Goal: Information Seeking & Learning: Learn about a topic

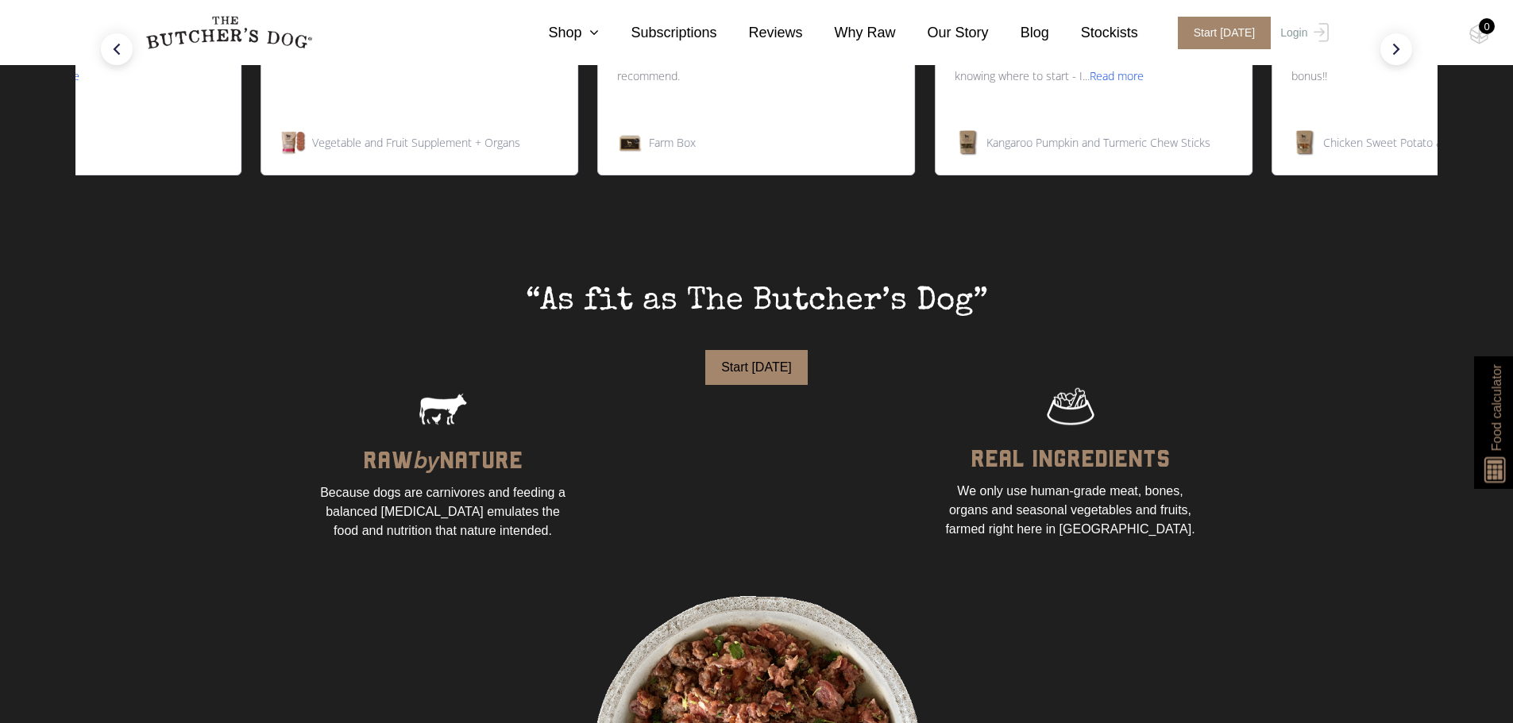
scroll to position [870, 0]
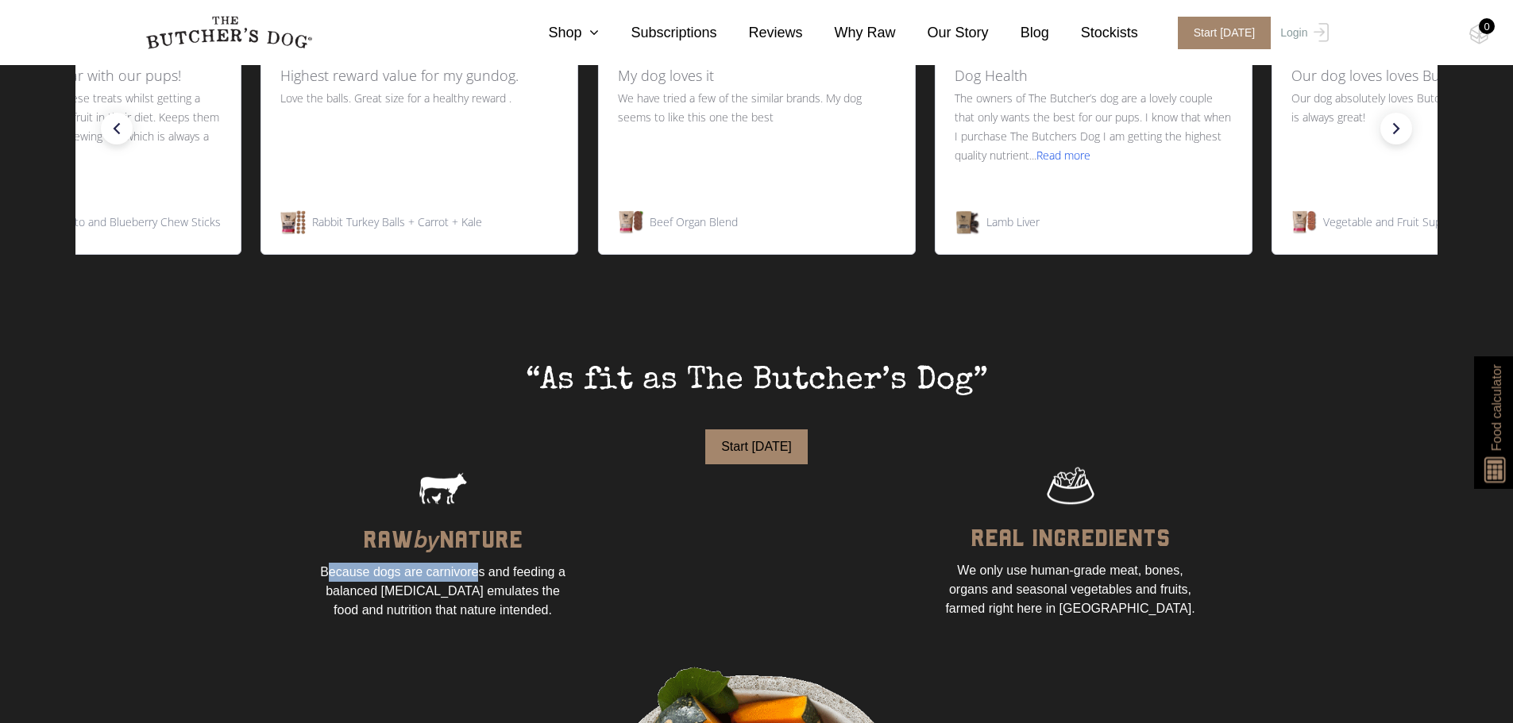
drag, startPoint x: 330, startPoint y: 576, endPoint x: 479, endPoint y: 569, distance: 149.5
click at [479, 569] on div "Because dogs are carnivores and feeding a balanced [MEDICAL_DATA] emulates the …" at bounding box center [443, 591] width 254 height 57
click at [476, 587] on div "Because dogs are carnivores and feeding a balanced [MEDICAL_DATA] emulates the …" at bounding box center [443, 591] width 254 height 57
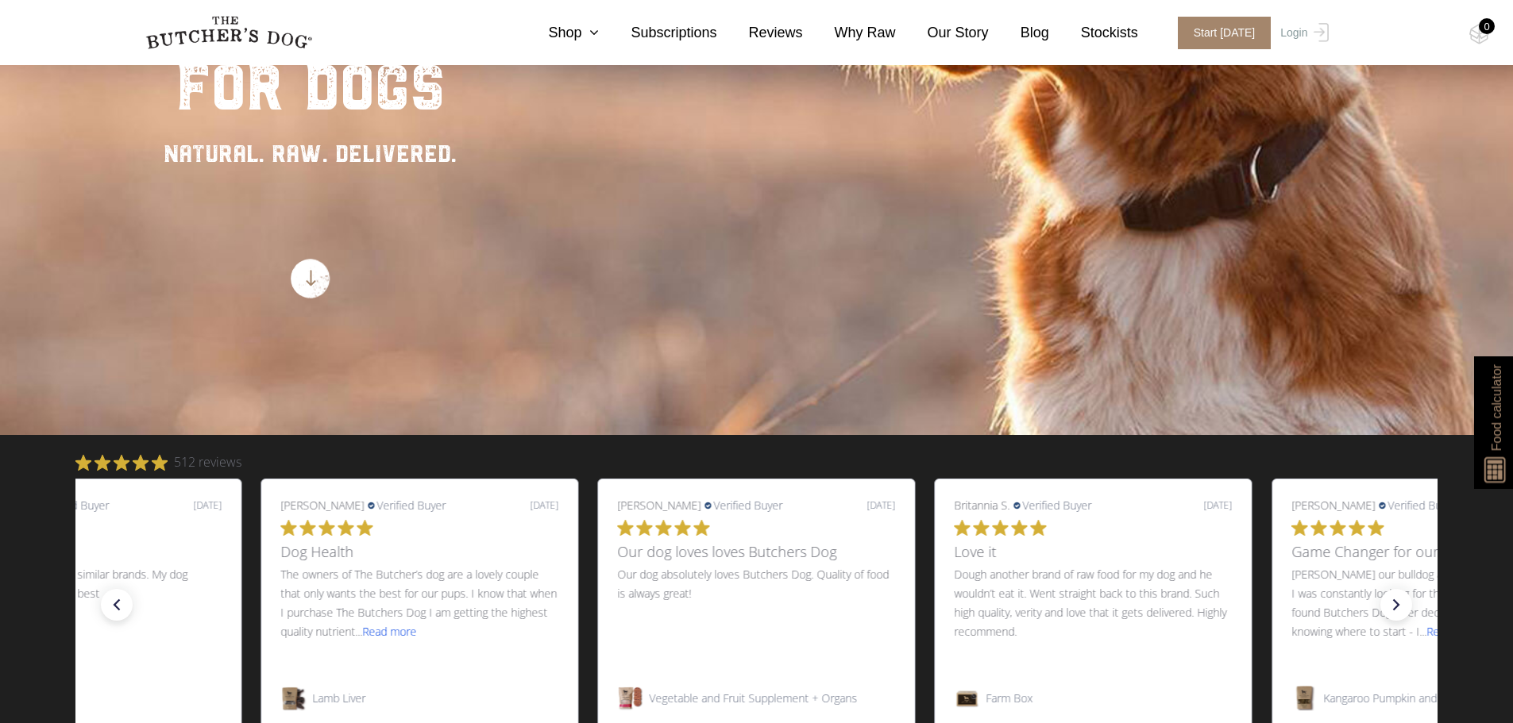
scroll to position [0, 0]
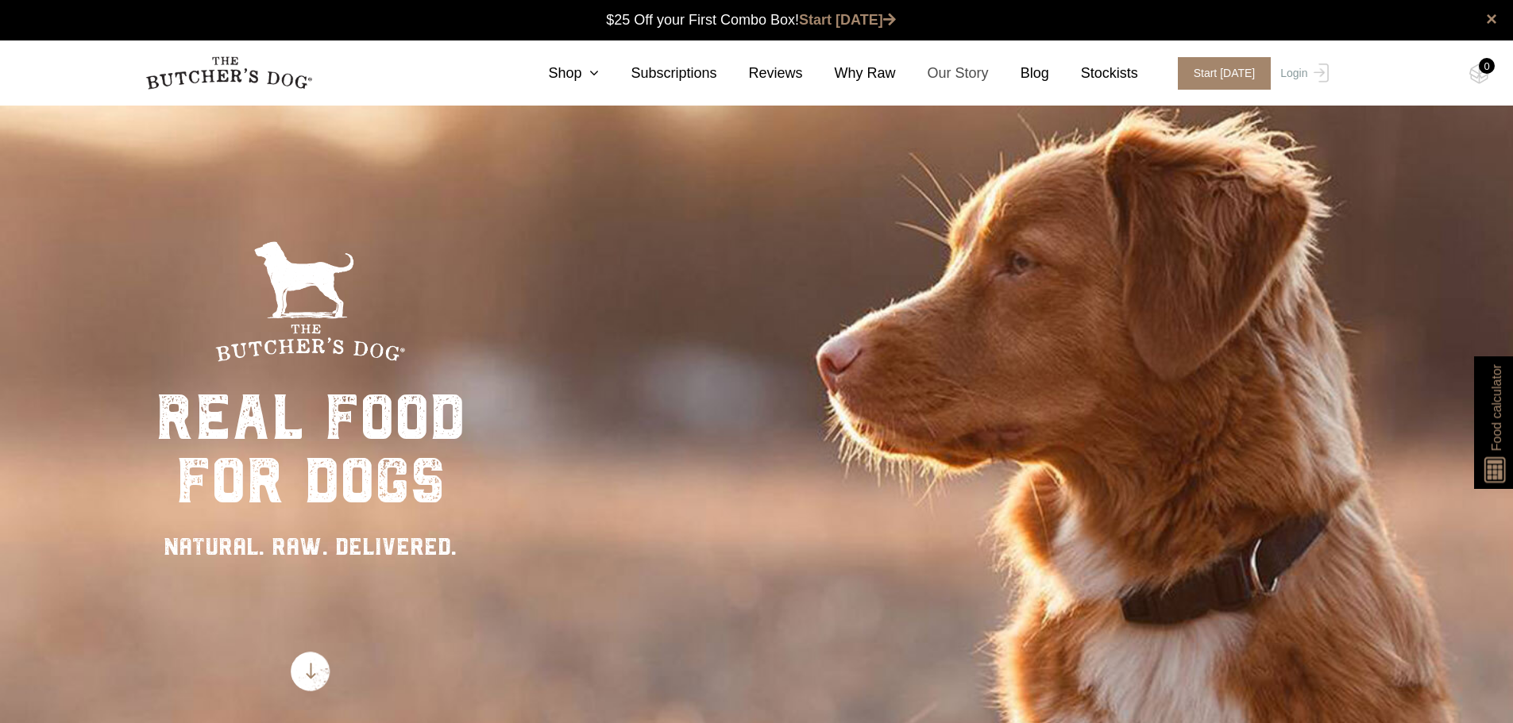
click at [948, 75] on link "Our Story" at bounding box center [942, 73] width 93 height 21
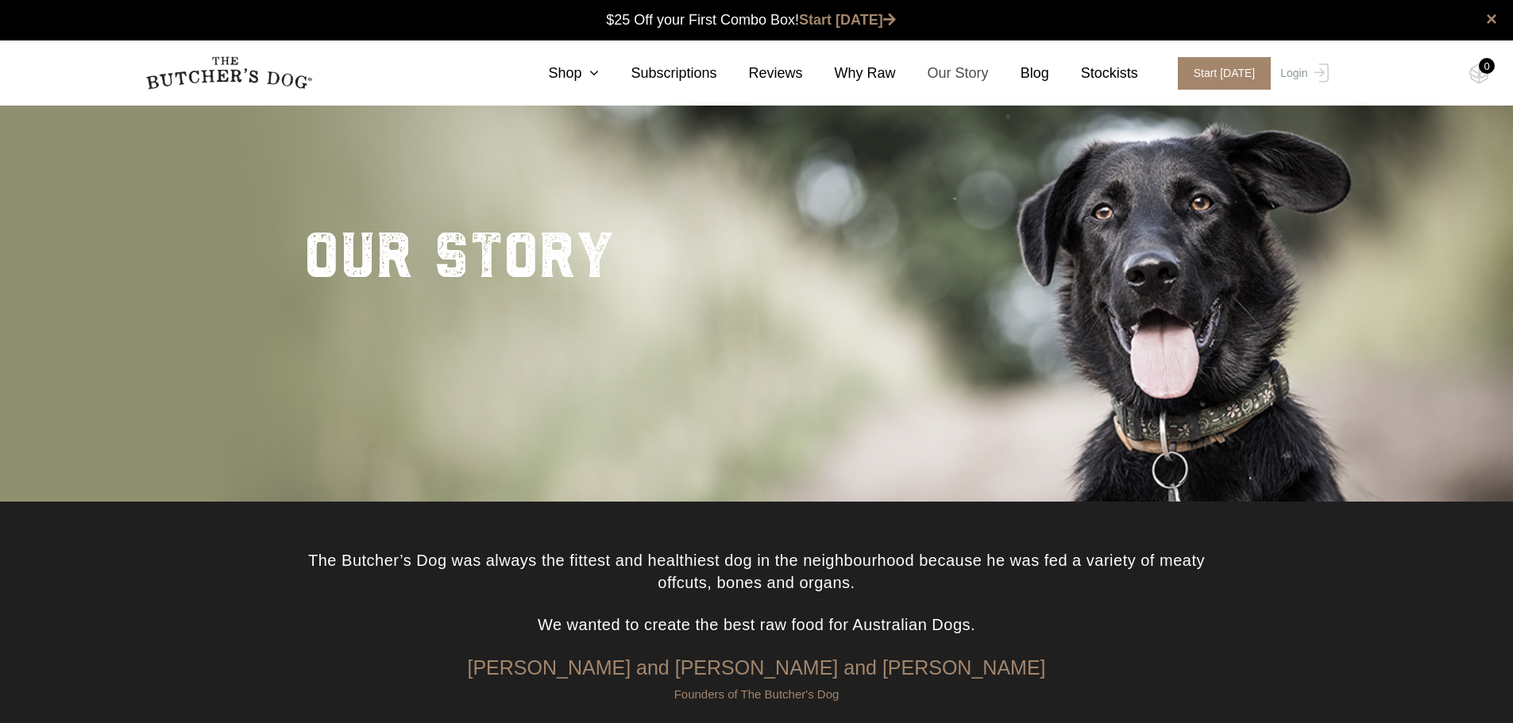
click at [965, 79] on link "Our Story" at bounding box center [942, 73] width 93 height 21
click at [271, 93] on link at bounding box center [228, 72] width 167 height 41
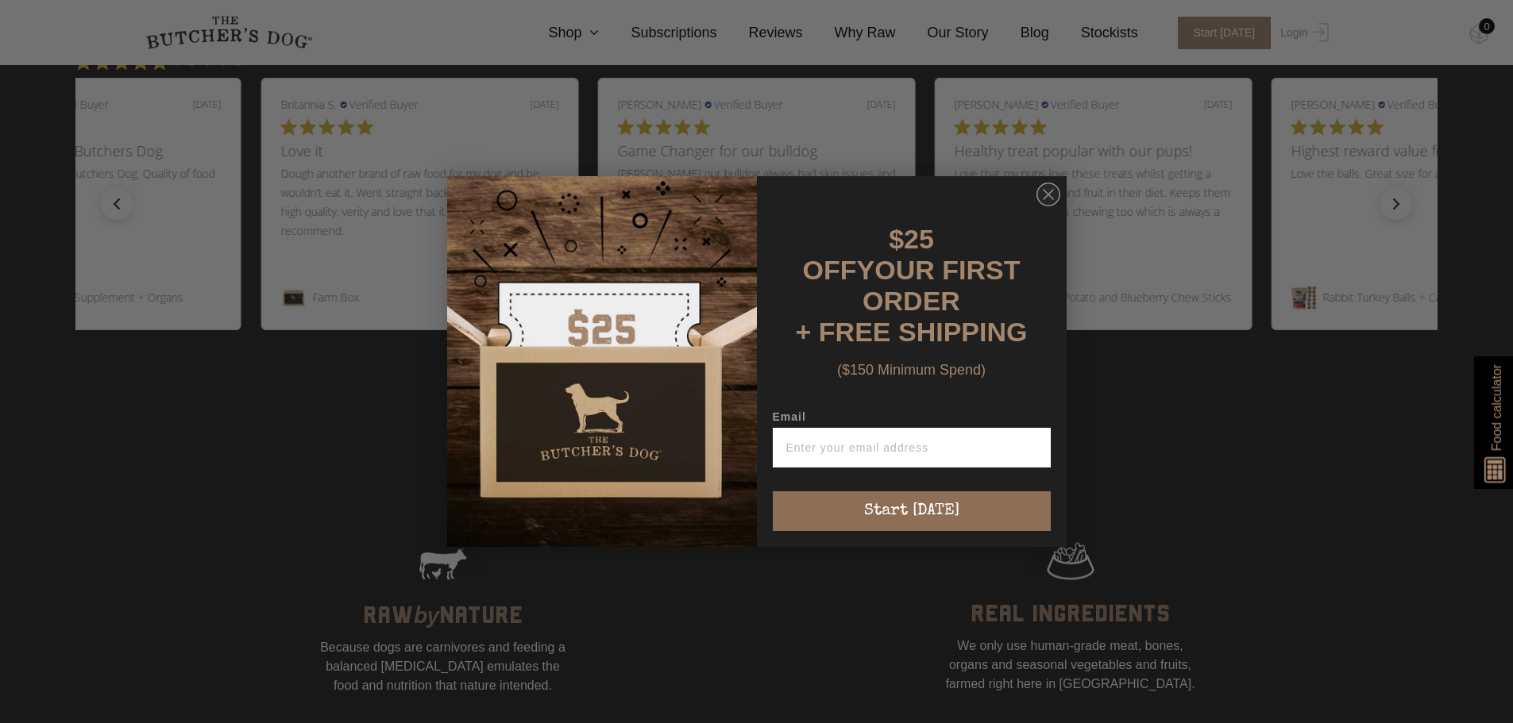
scroll to position [1112, 0]
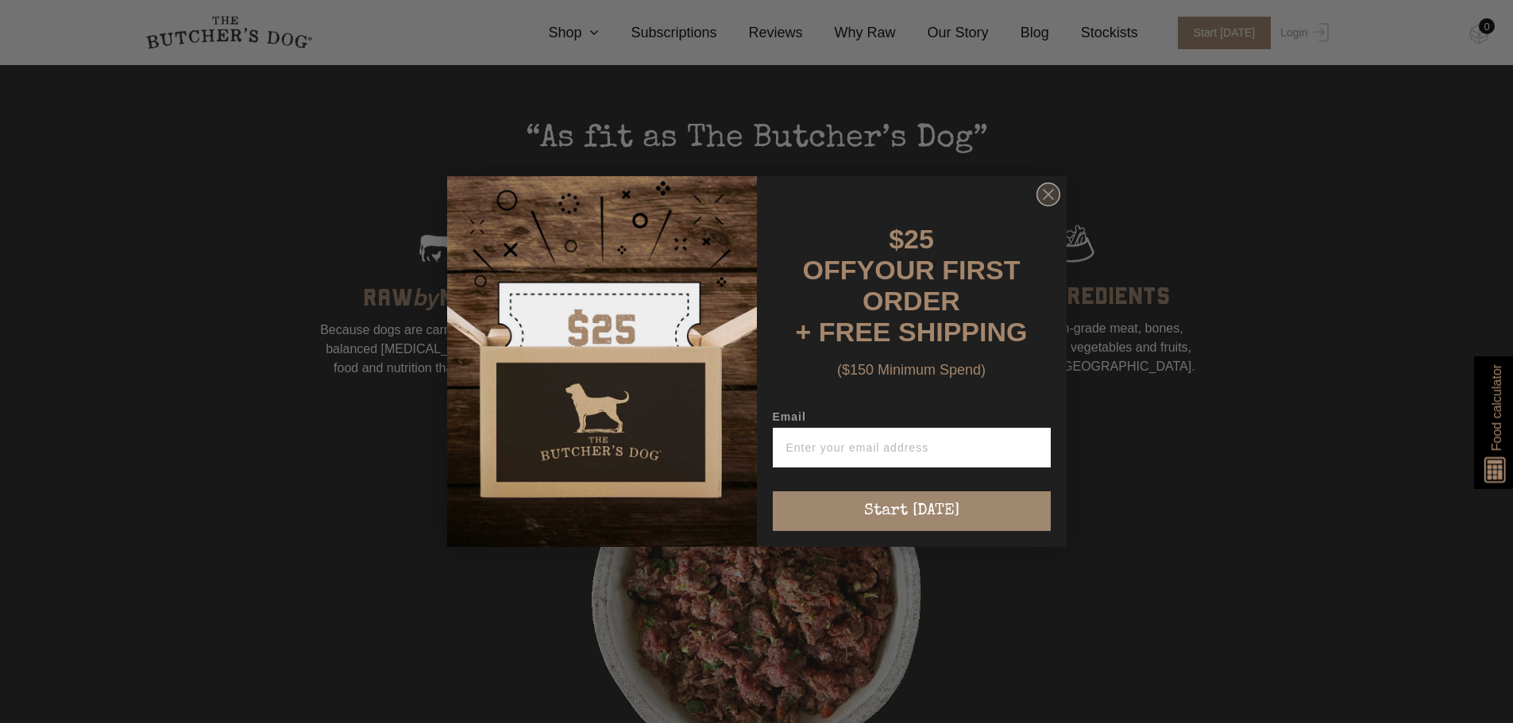
click at [1043, 199] on circle "Close dialog" at bounding box center [1047, 194] width 23 height 23
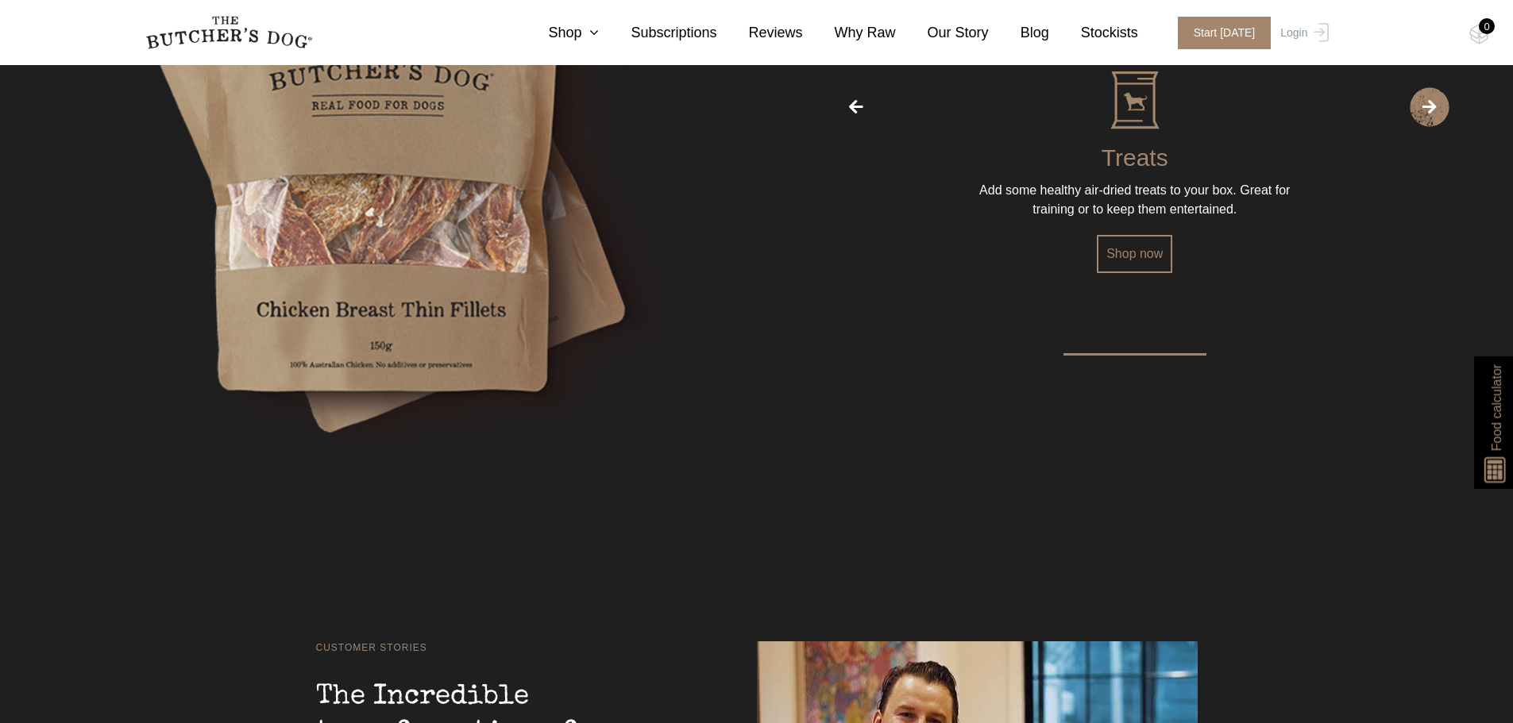
scroll to position [3732, 0]
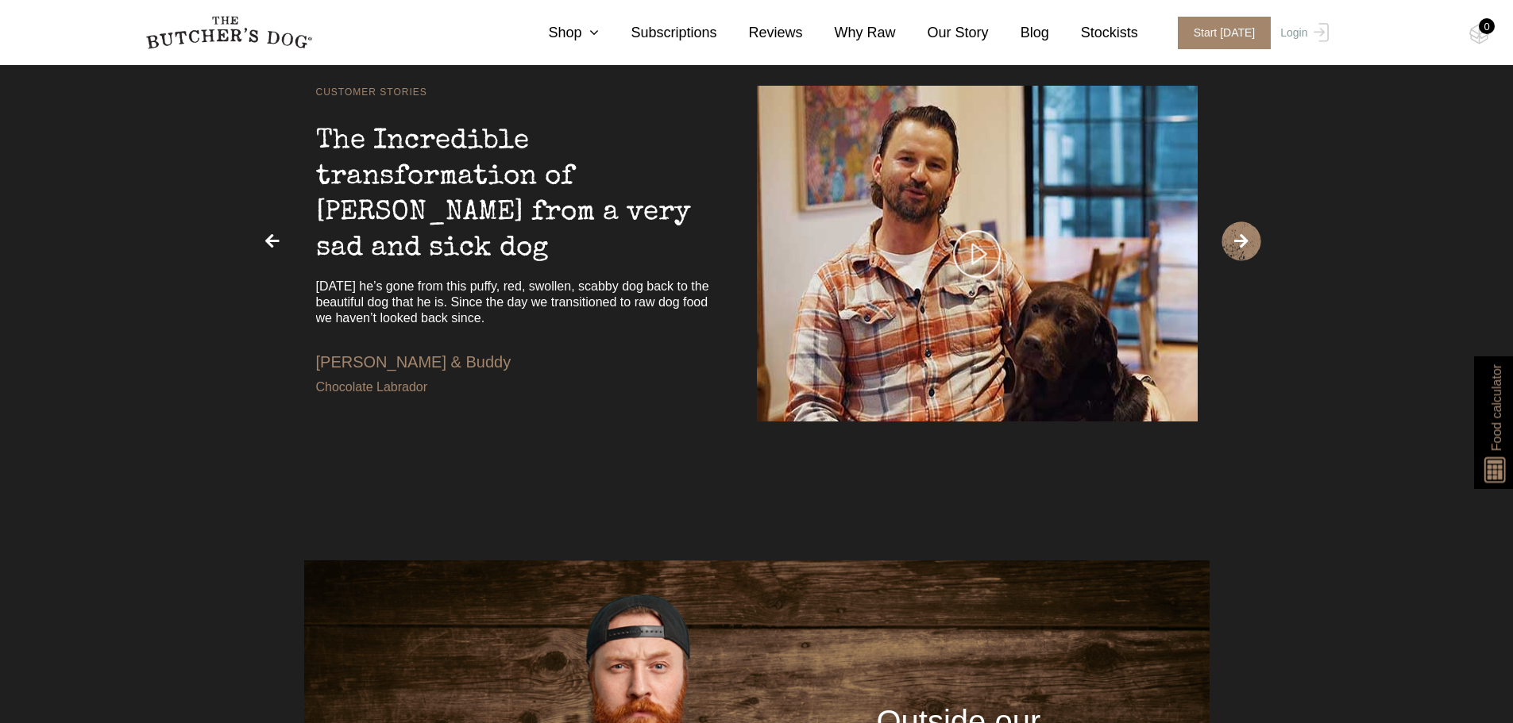
click at [1244, 245] on span "›" at bounding box center [1241, 242] width 40 height 40
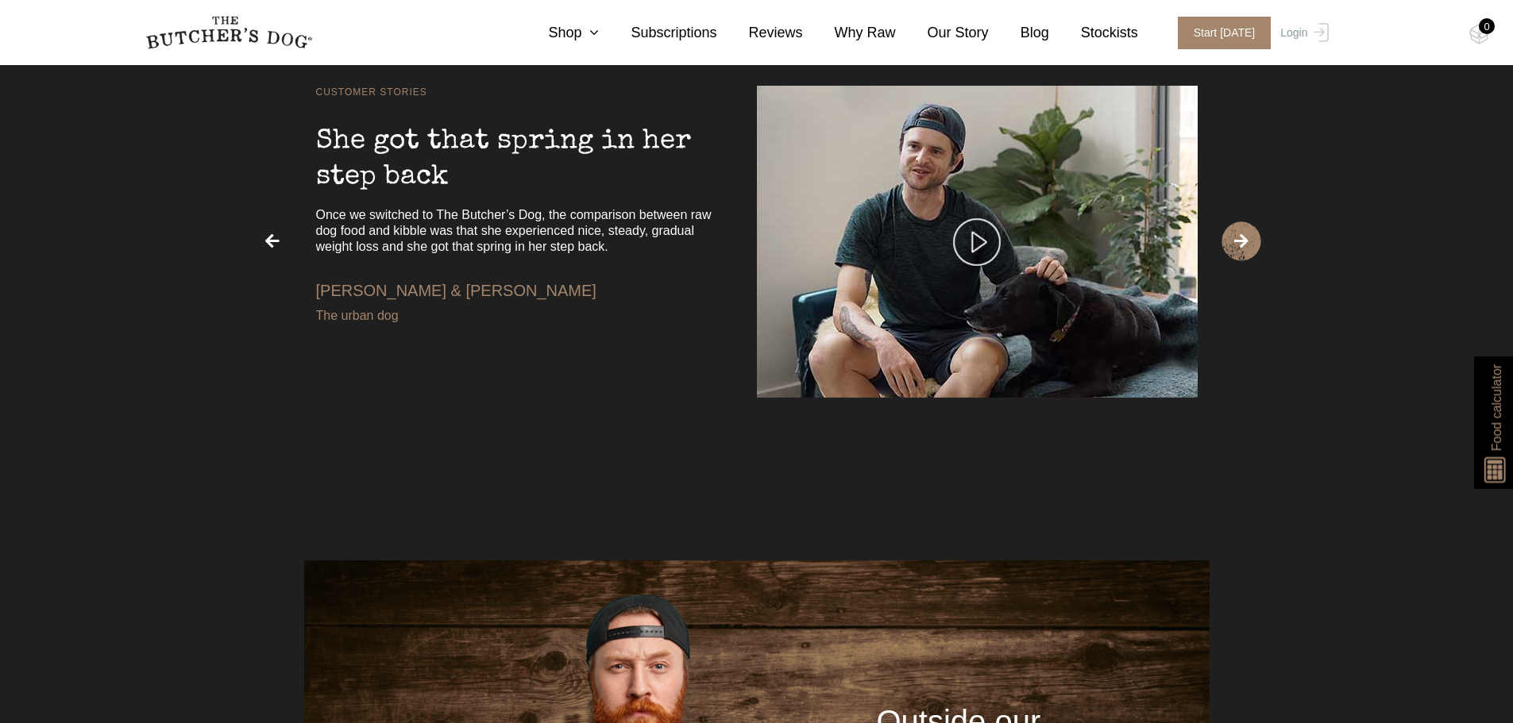
click at [1244, 245] on span "›" at bounding box center [1241, 242] width 40 height 40
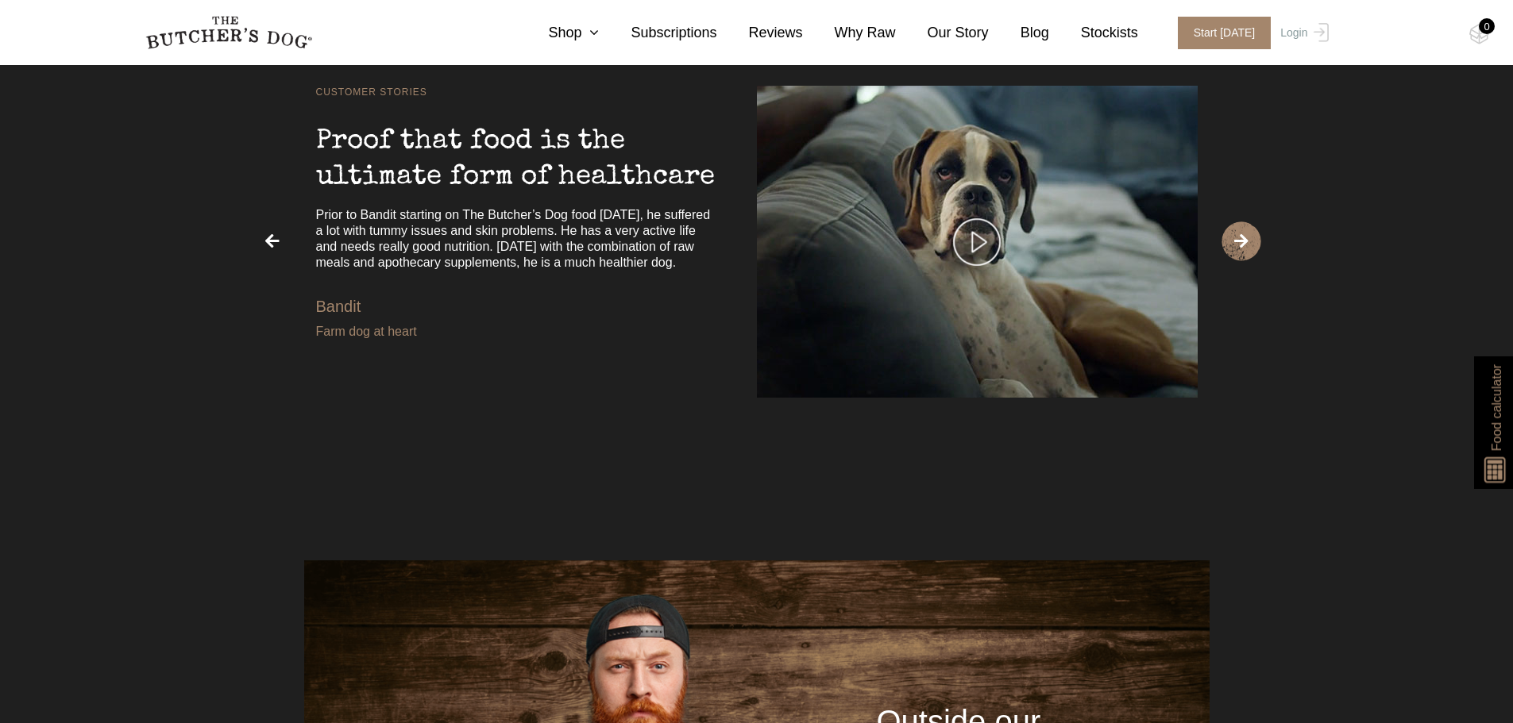
click at [1244, 245] on span "›" at bounding box center [1241, 242] width 40 height 40
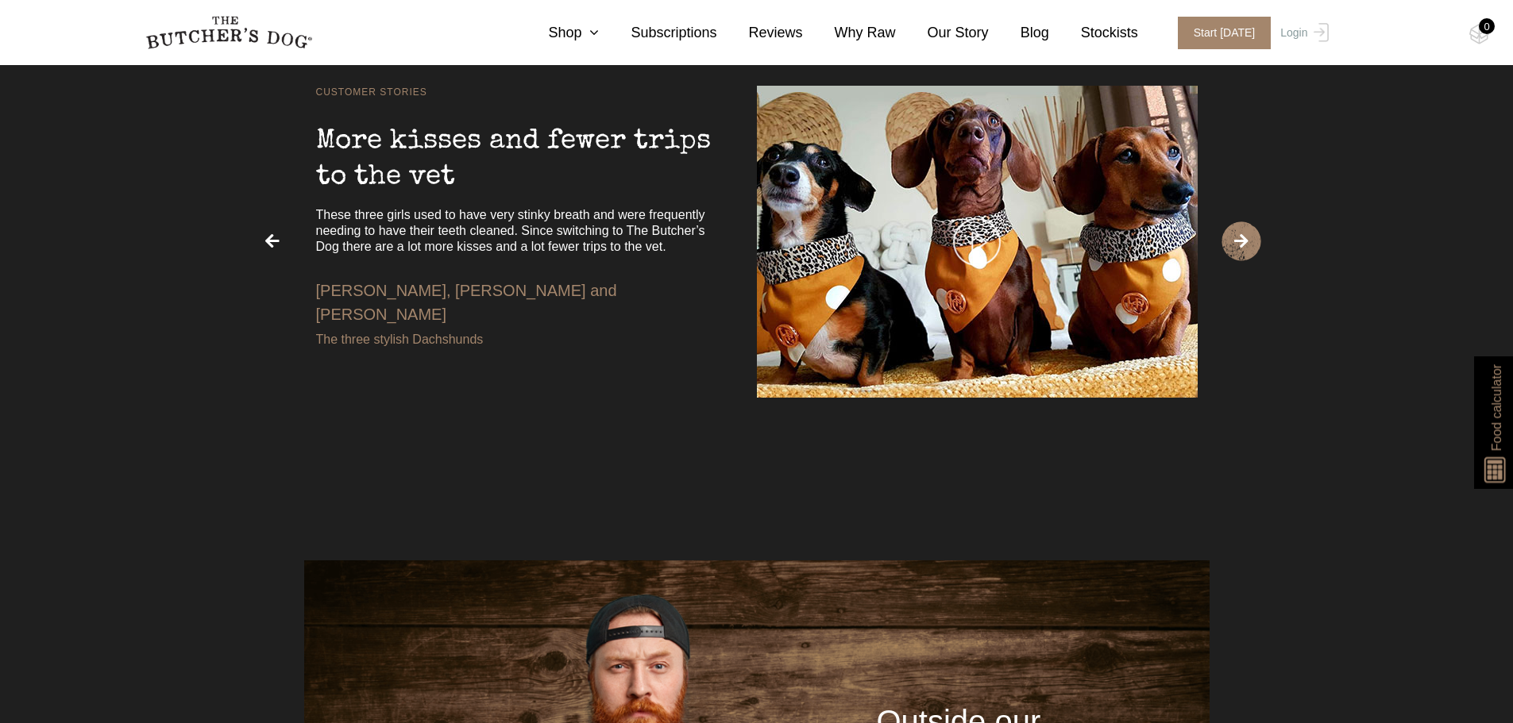
click at [1244, 245] on span "›" at bounding box center [1241, 242] width 40 height 40
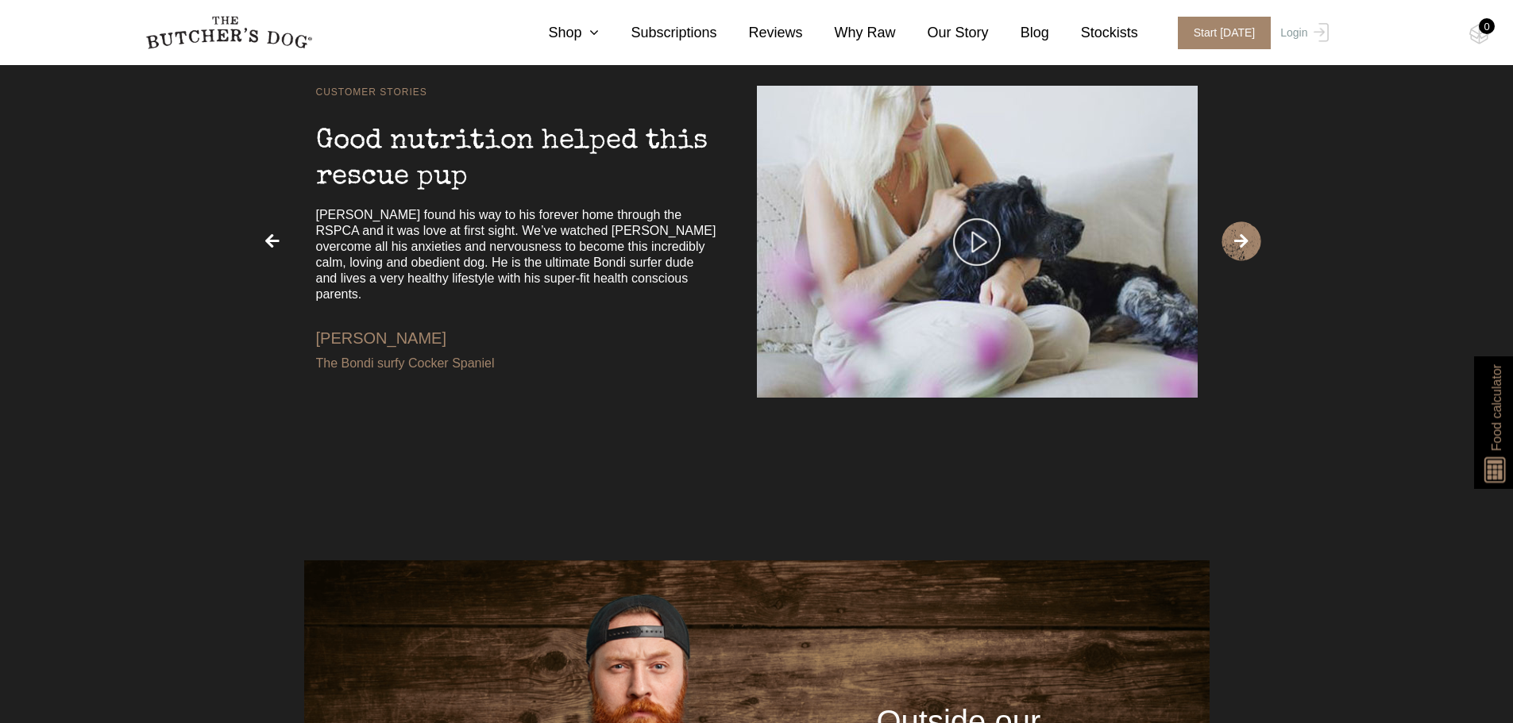
click at [1244, 245] on span "›" at bounding box center [1241, 242] width 40 height 40
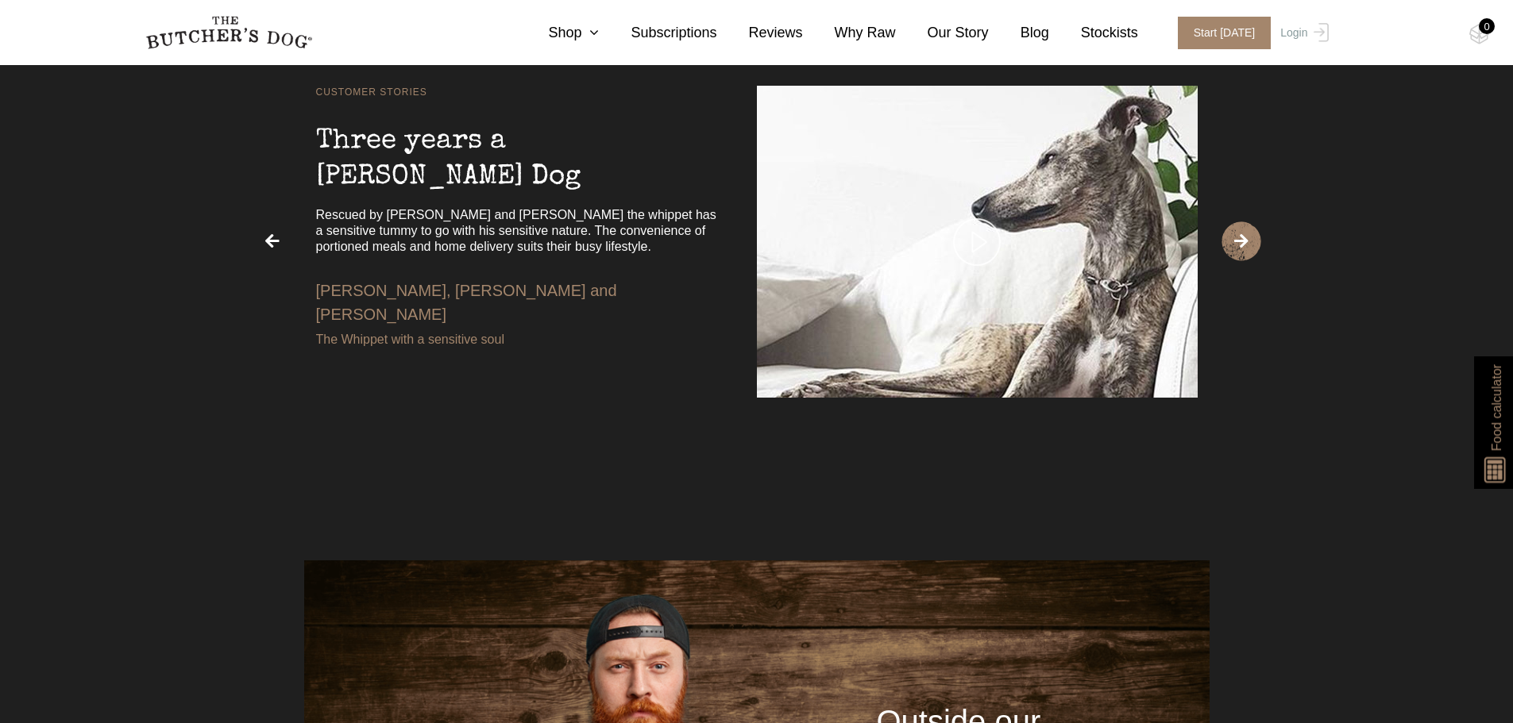
click at [1244, 245] on span "›" at bounding box center [1241, 242] width 40 height 40
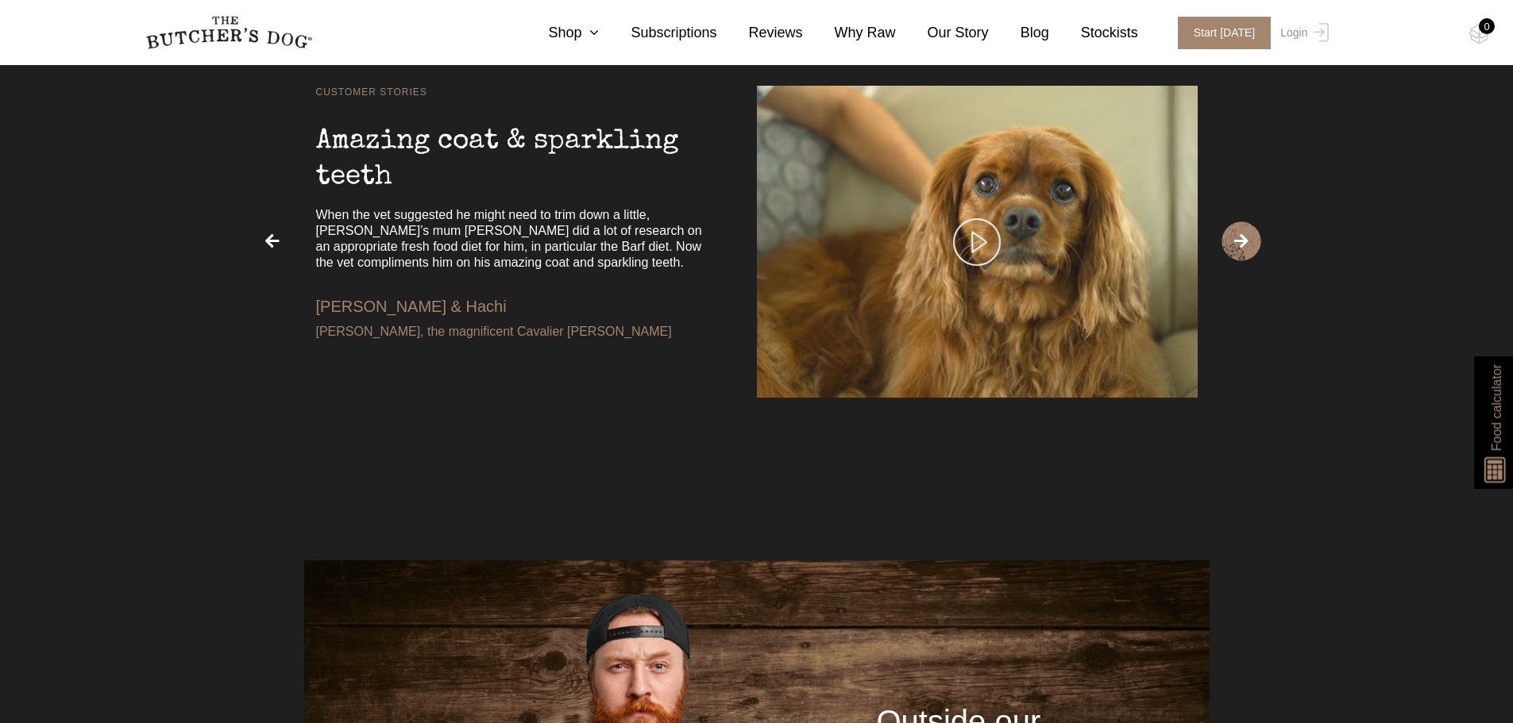
click at [1244, 245] on span "›" at bounding box center [1241, 242] width 40 height 40
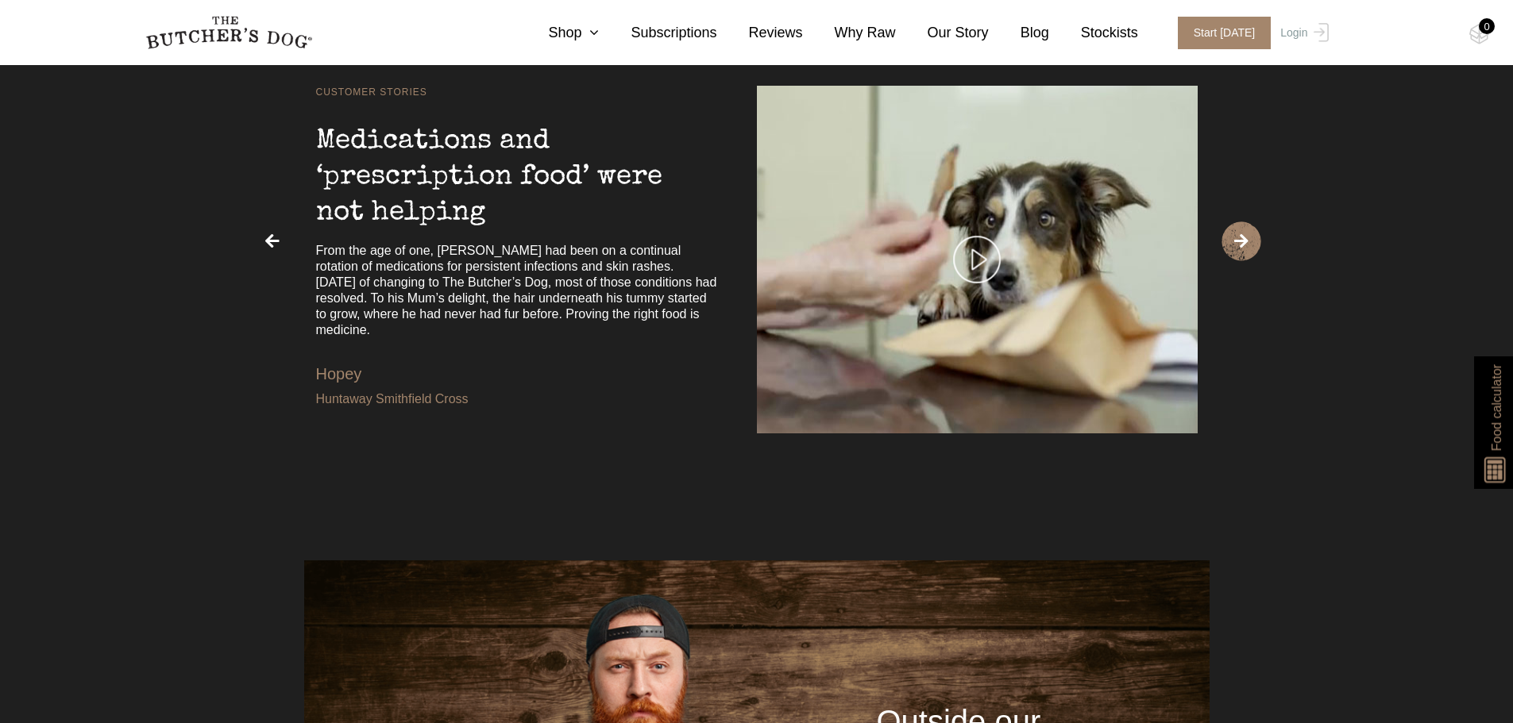
click at [1244, 245] on span "›" at bounding box center [1241, 242] width 40 height 40
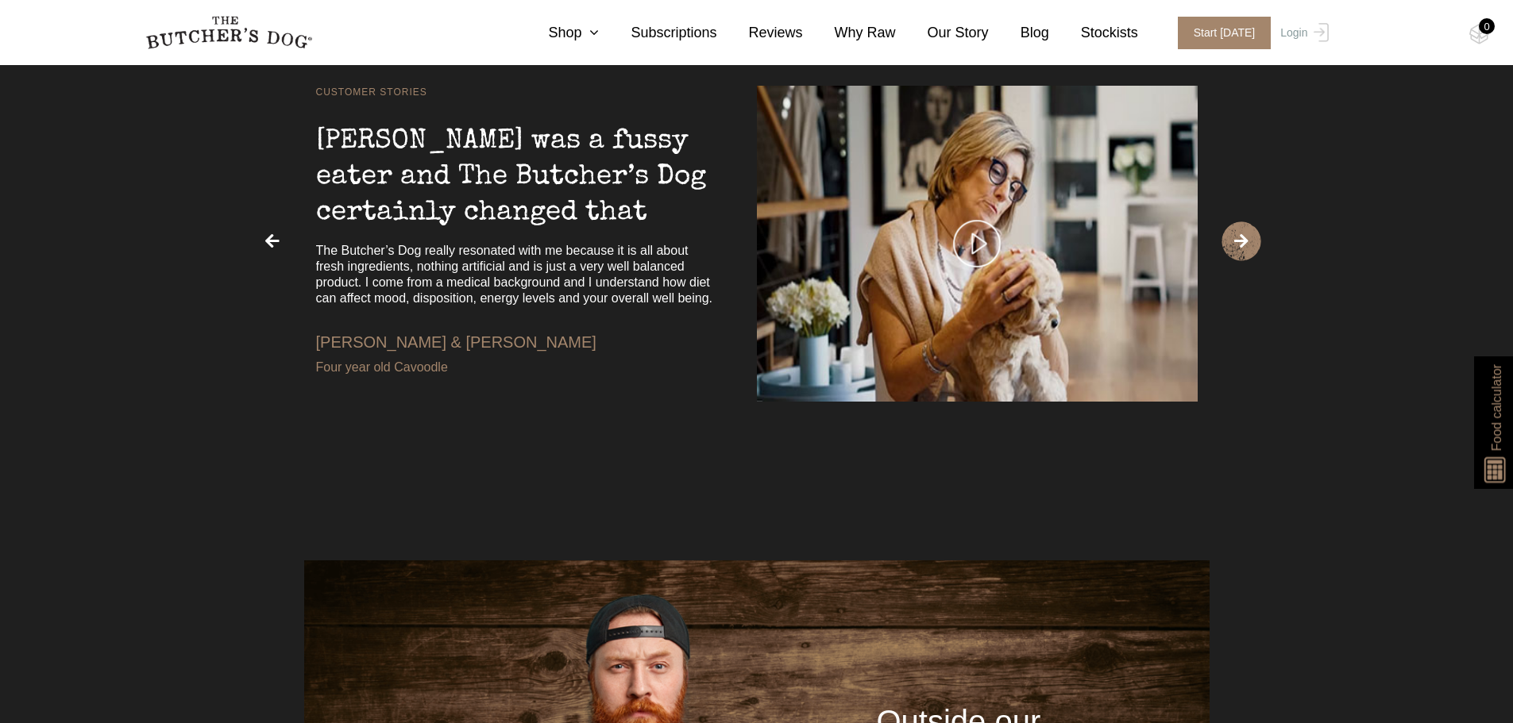
click at [1244, 245] on span "›" at bounding box center [1241, 242] width 40 height 40
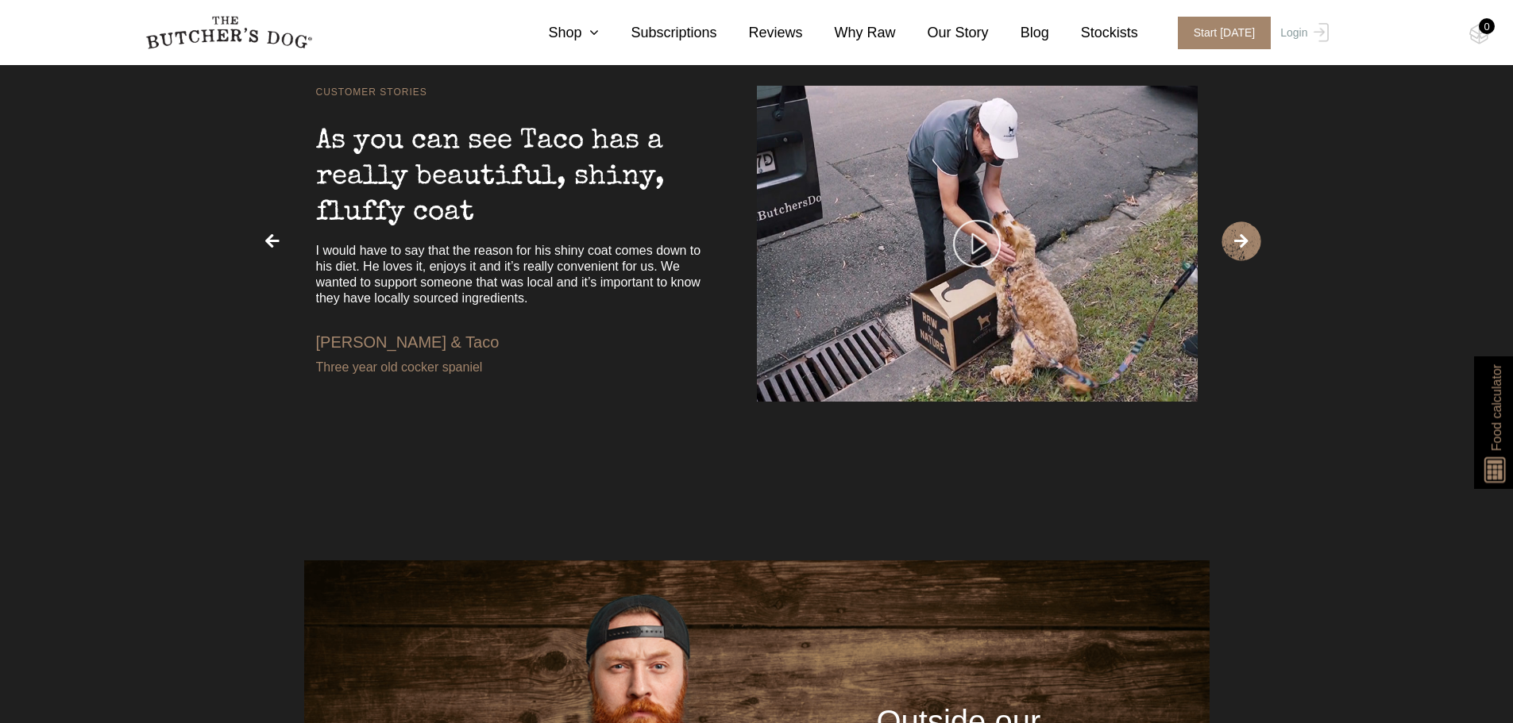
click at [1244, 245] on span "›" at bounding box center [1241, 242] width 40 height 40
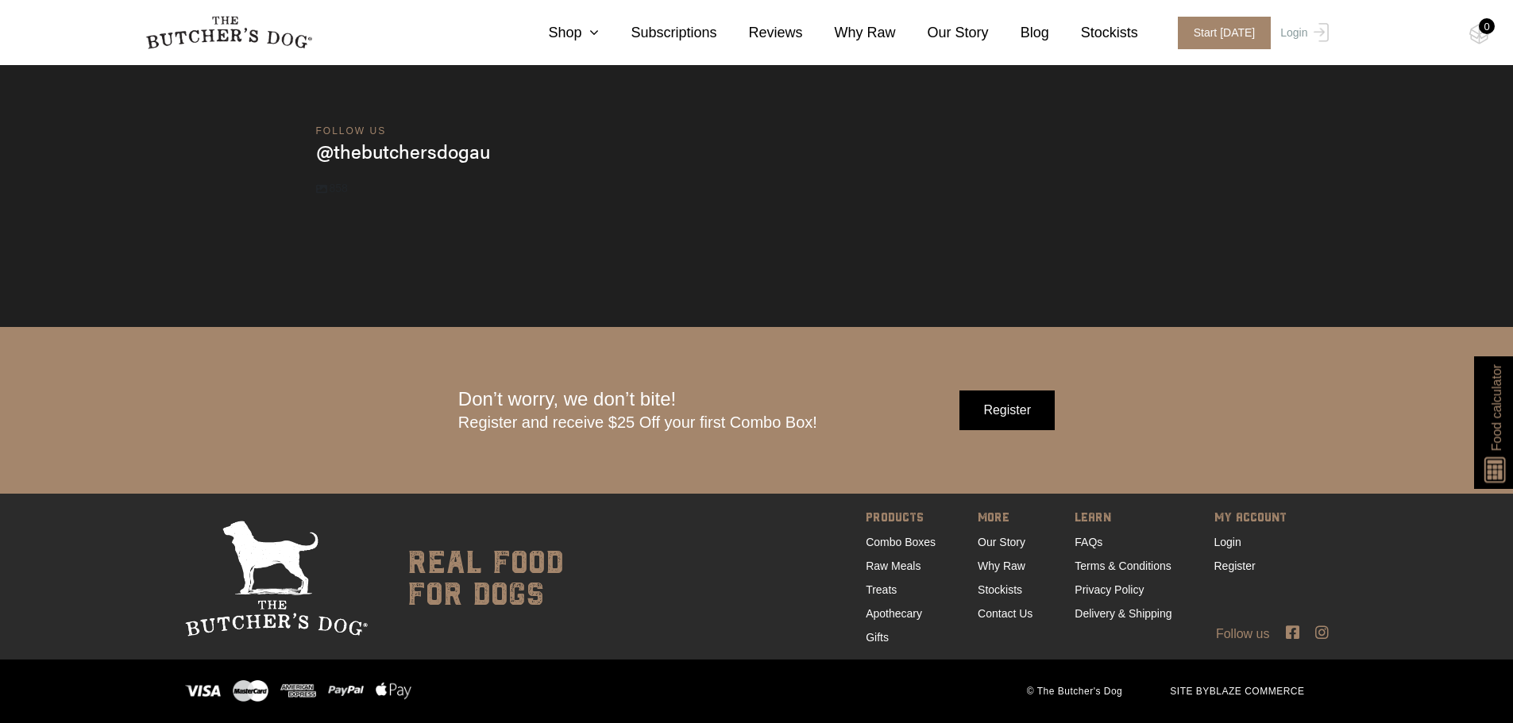
scroll to position [4920, 0]
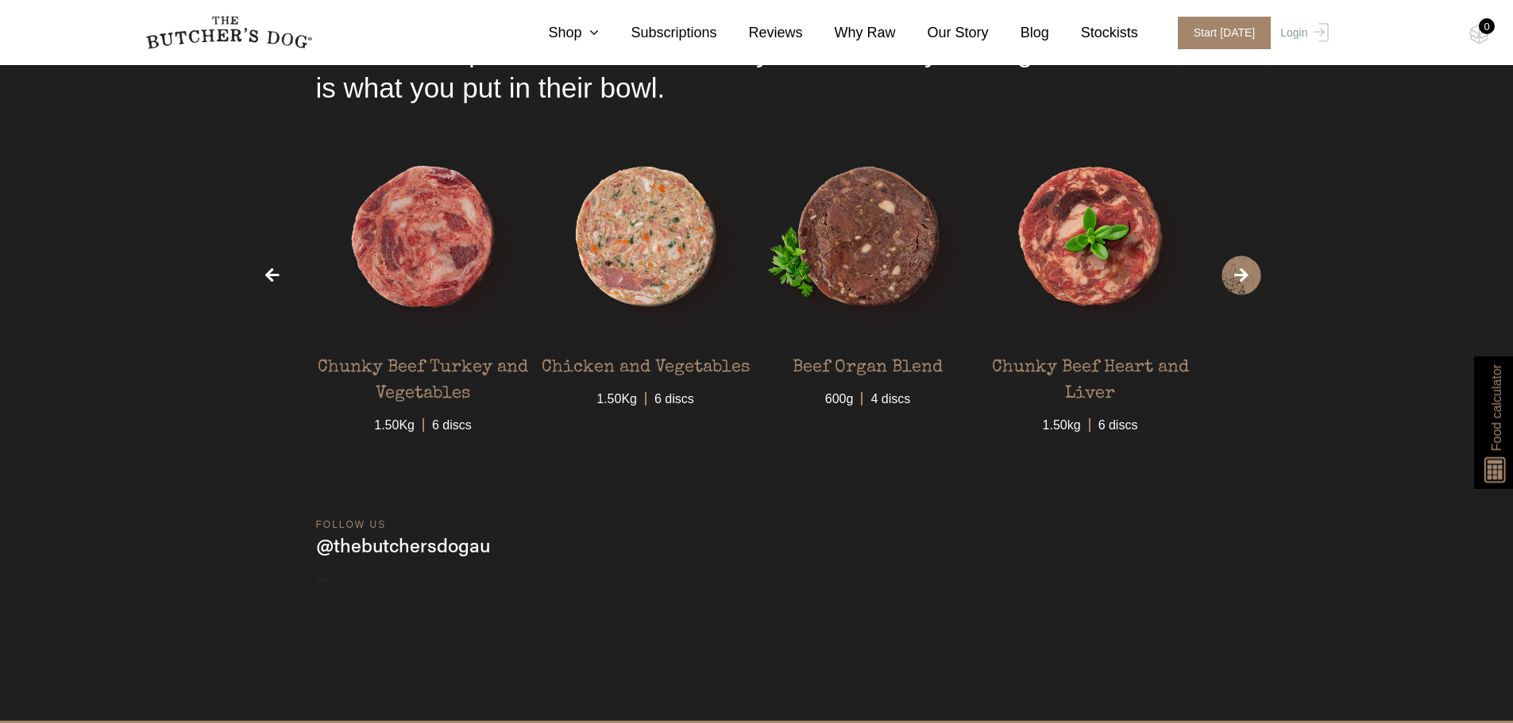
click at [1248, 284] on span "›" at bounding box center [1241, 276] width 40 height 40
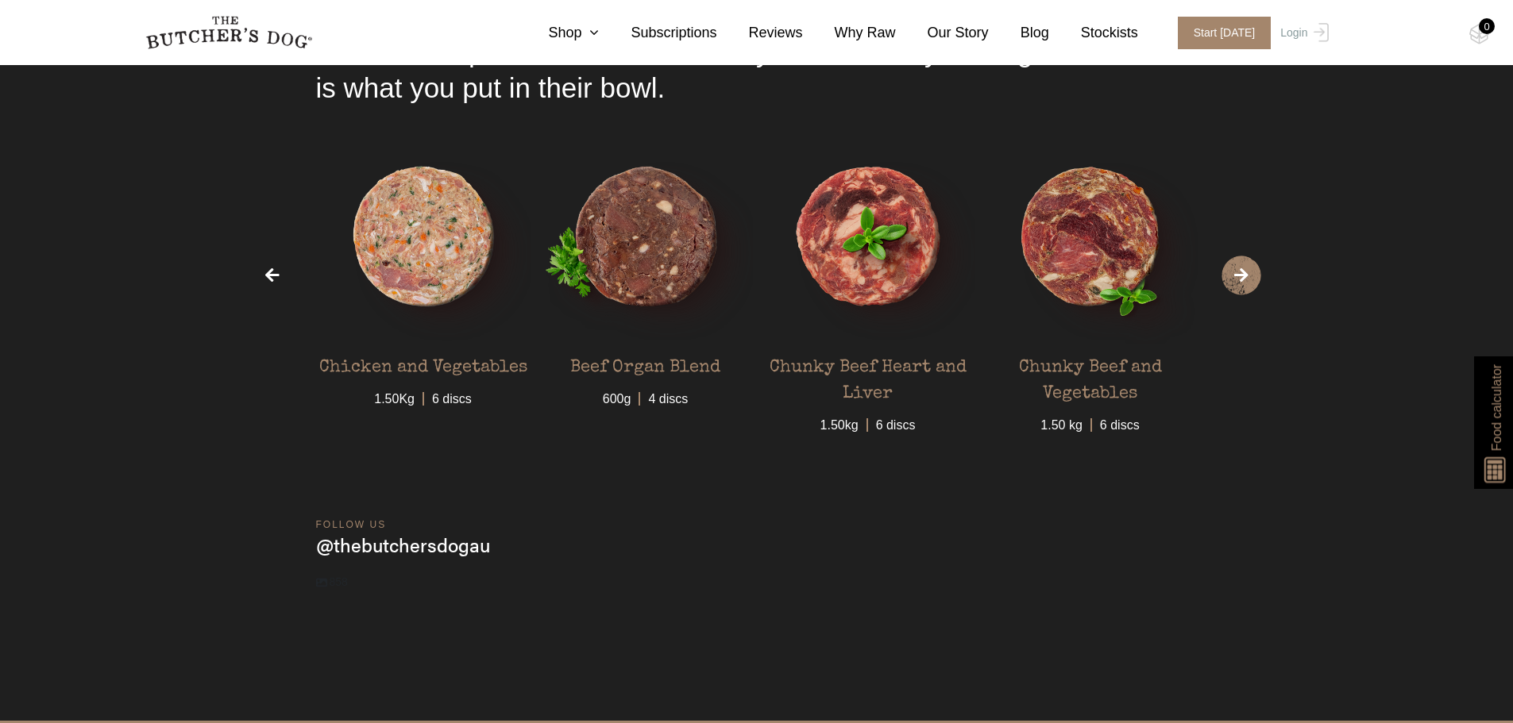
click at [1248, 284] on span "›" at bounding box center [1241, 276] width 40 height 40
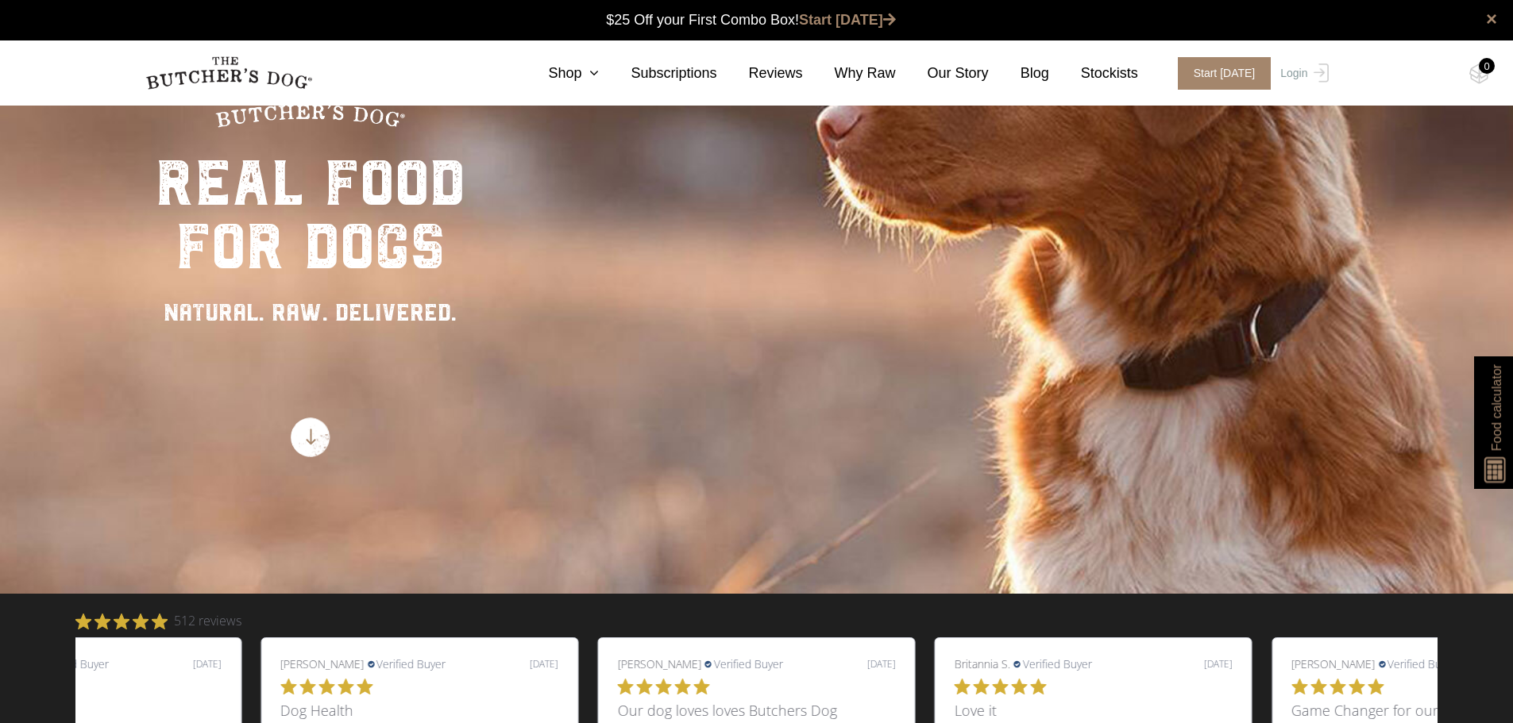
scroll to position [0, 0]
